Goal: Answer question/provide support

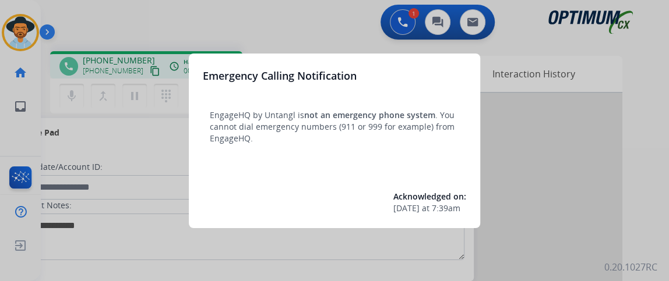
click at [76, 96] on div at bounding box center [334, 140] width 669 height 281
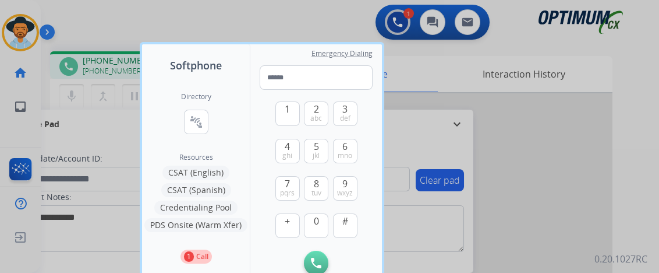
click at [76, 96] on div at bounding box center [329, 136] width 659 height 273
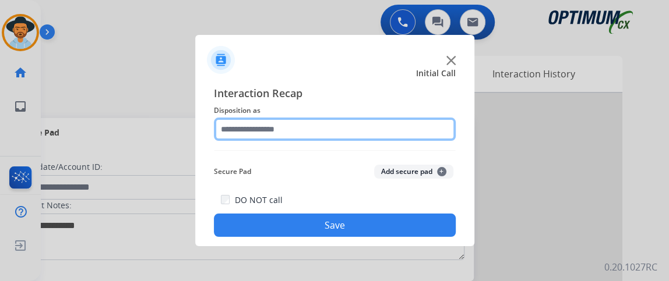
click at [328, 121] on input "text" at bounding box center [335, 129] width 242 height 23
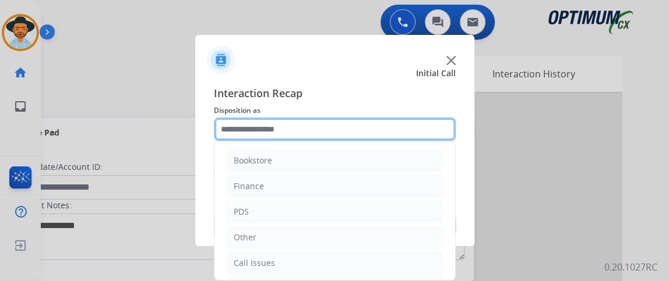
scroll to position [76, 0]
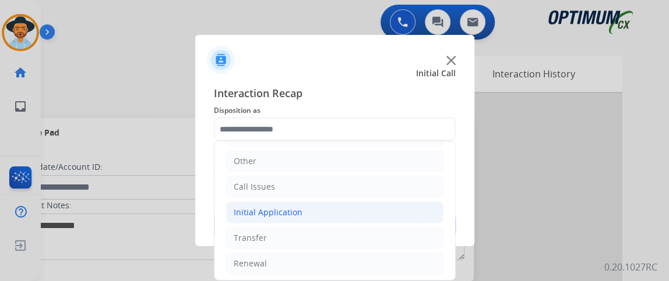
click at [365, 212] on li "Initial Application" at bounding box center [334, 213] width 217 height 22
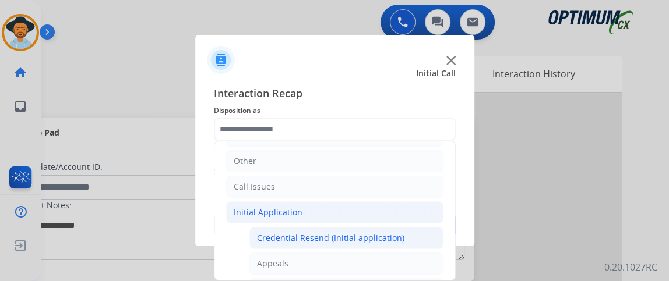
click at [412, 228] on li "Credential Resend (Initial application)" at bounding box center [346, 238] width 194 height 22
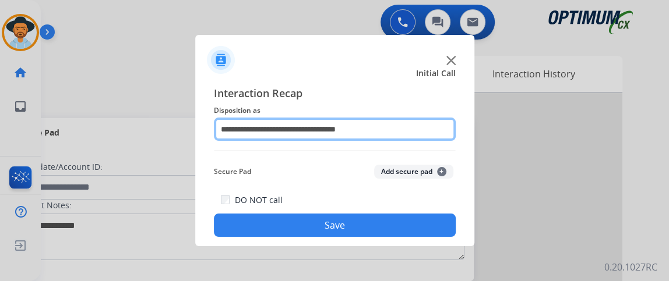
click at [431, 139] on input "**********" at bounding box center [335, 129] width 242 height 23
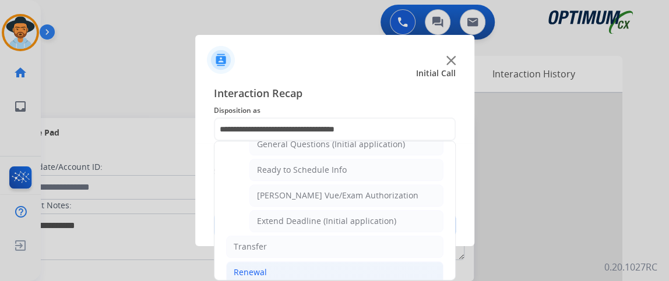
click at [383, 262] on li "Renewal" at bounding box center [334, 273] width 217 height 22
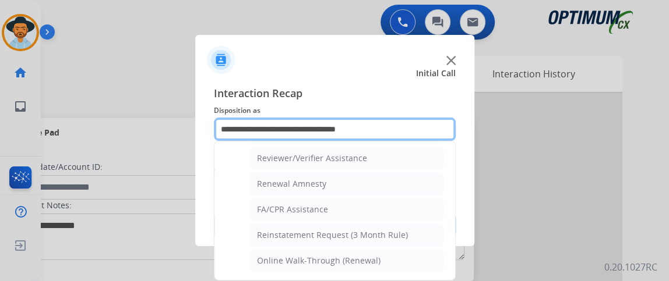
scroll to position [441, 0]
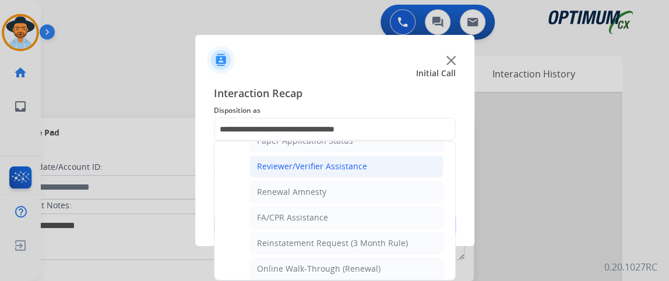
click at [376, 157] on li "Reviewer/Verifier Assistance" at bounding box center [346, 167] width 194 height 22
type input "**********"
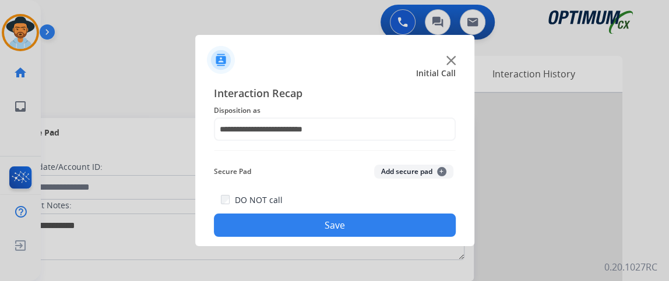
click at [379, 228] on button "Save" at bounding box center [335, 225] width 242 height 23
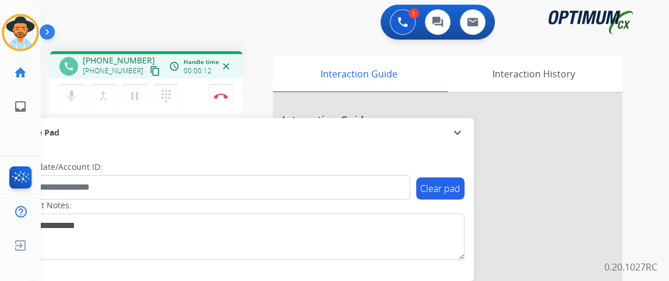
click at [150, 75] on mat-icon "content_copy" at bounding box center [155, 71] width 10 height 10
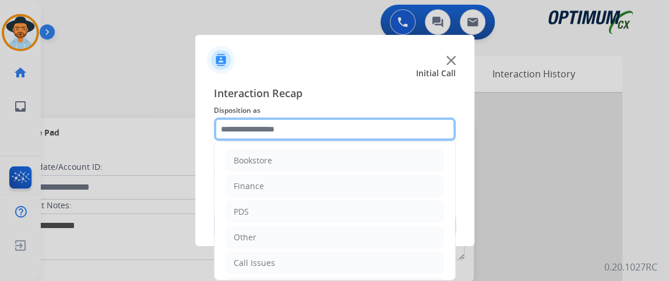
click at [293, 135] on input "text" at bounding box center [335, 129] width 242 height 23
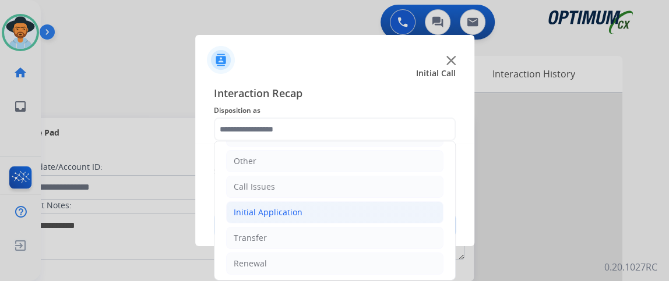
click at [378, 215] on li "Initial Application" at bounding box center [334, 213] width 217 height 22
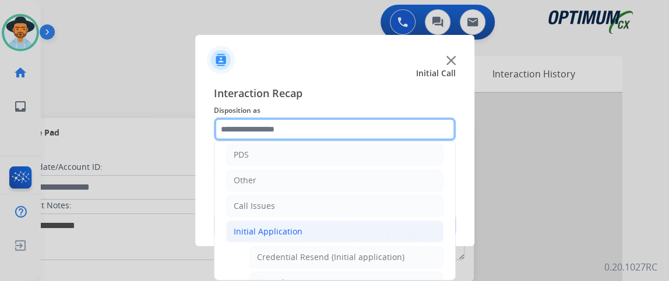
scroll to position [0, 0]
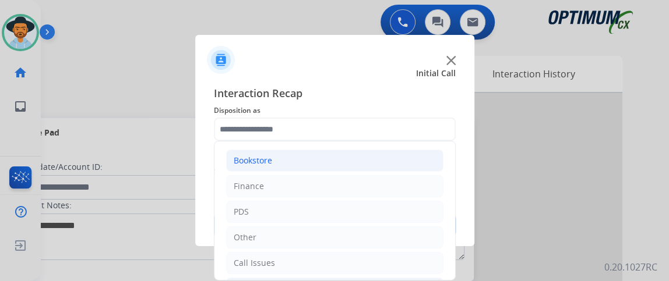
click at [393, 165] on li "Bookstore" at bounding box center [334, 161] width 217 height 22
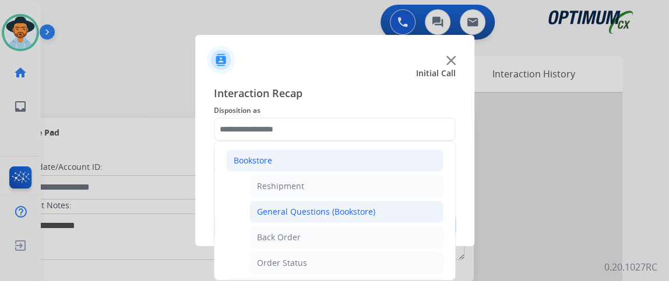
click at [377, 213] on li "General Questions (Bookstore)" at bounding box center [346, 212] width 194 height 22
type input "**********"
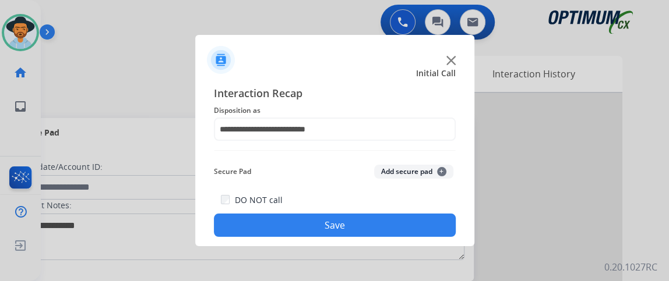
click at [377, 214] on div "DO NOT call Save" at bounding box center [335, 215] width 242 height 44
click at [375, 220] on button "Save" at bounding box center [335, 225] width 242 height 23
